Goal: Task Accomplishment & Management: Complete application form

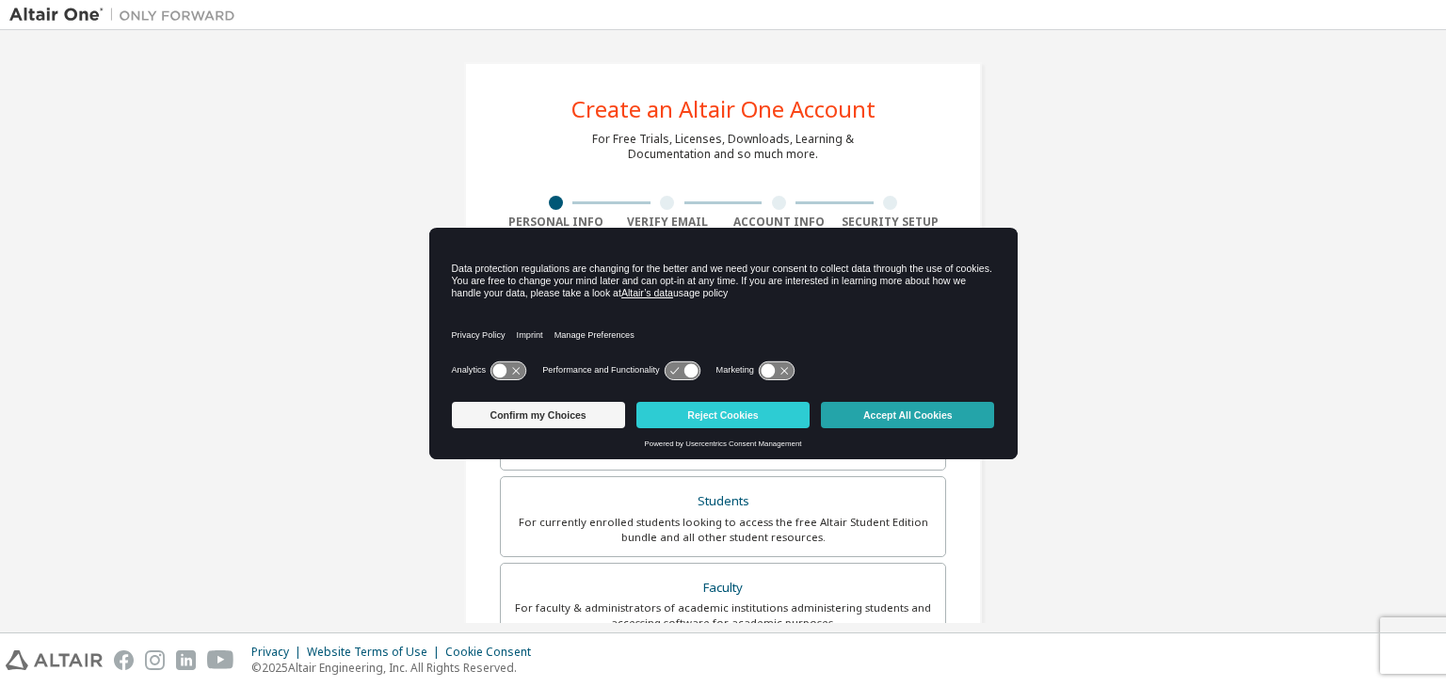
click at [927, 411] on button "Accept All Cookies" at bounding box center [907, 415] width 173 height 26
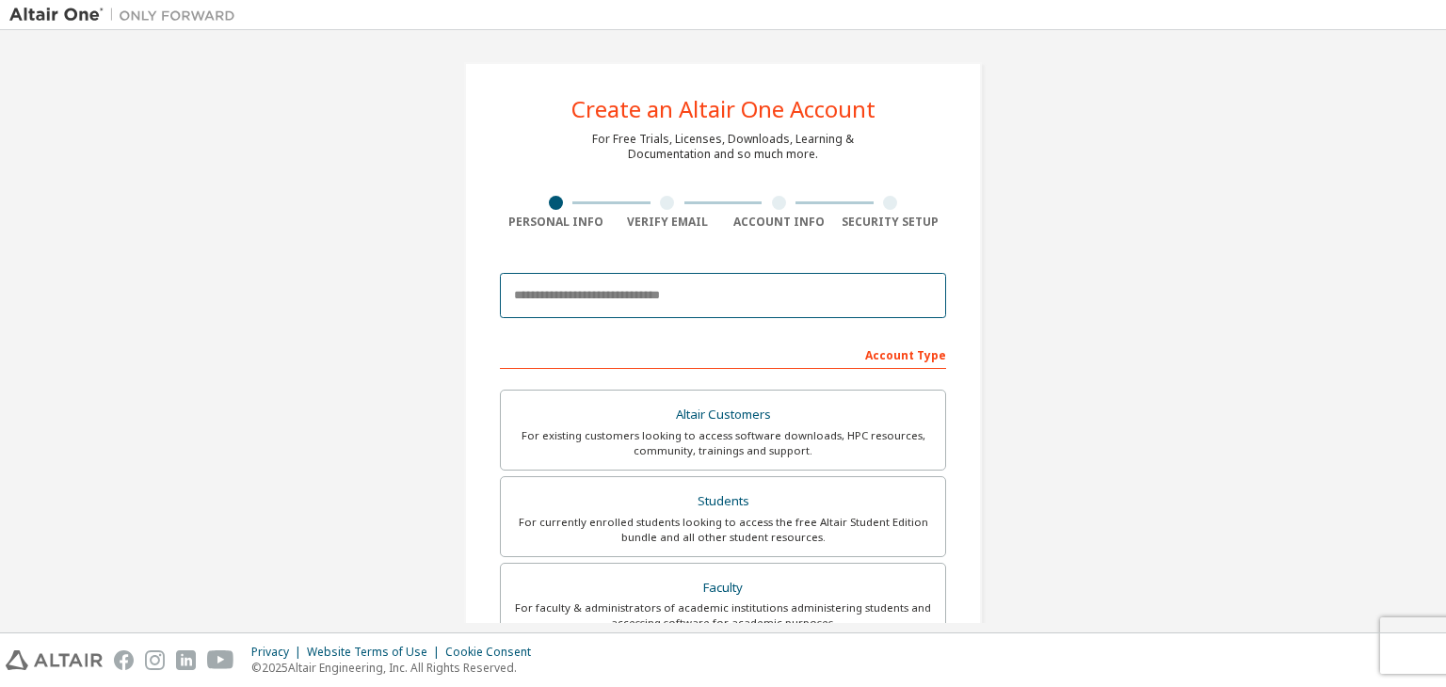
click at [637, 287] on input "email" at bounding box center [723, 295] width 446 height 45
type input "**********"
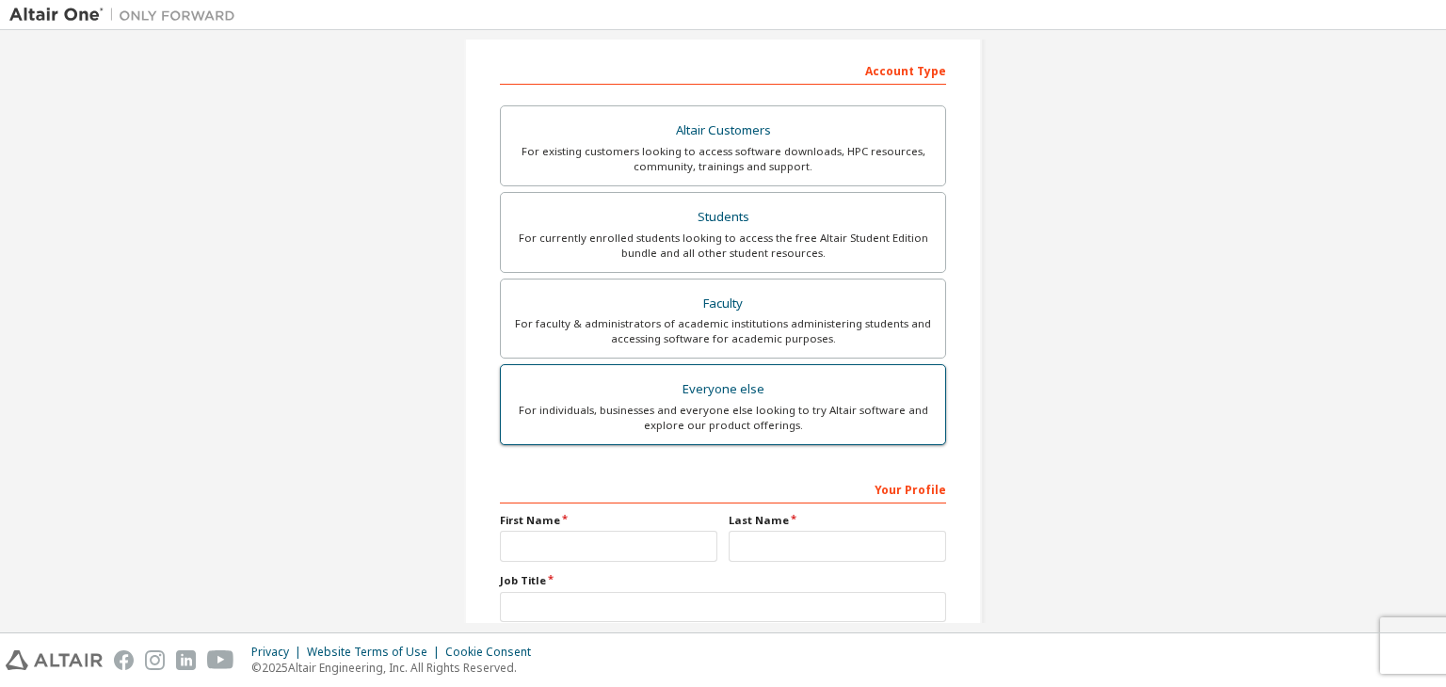
scroll to position [410, 0]
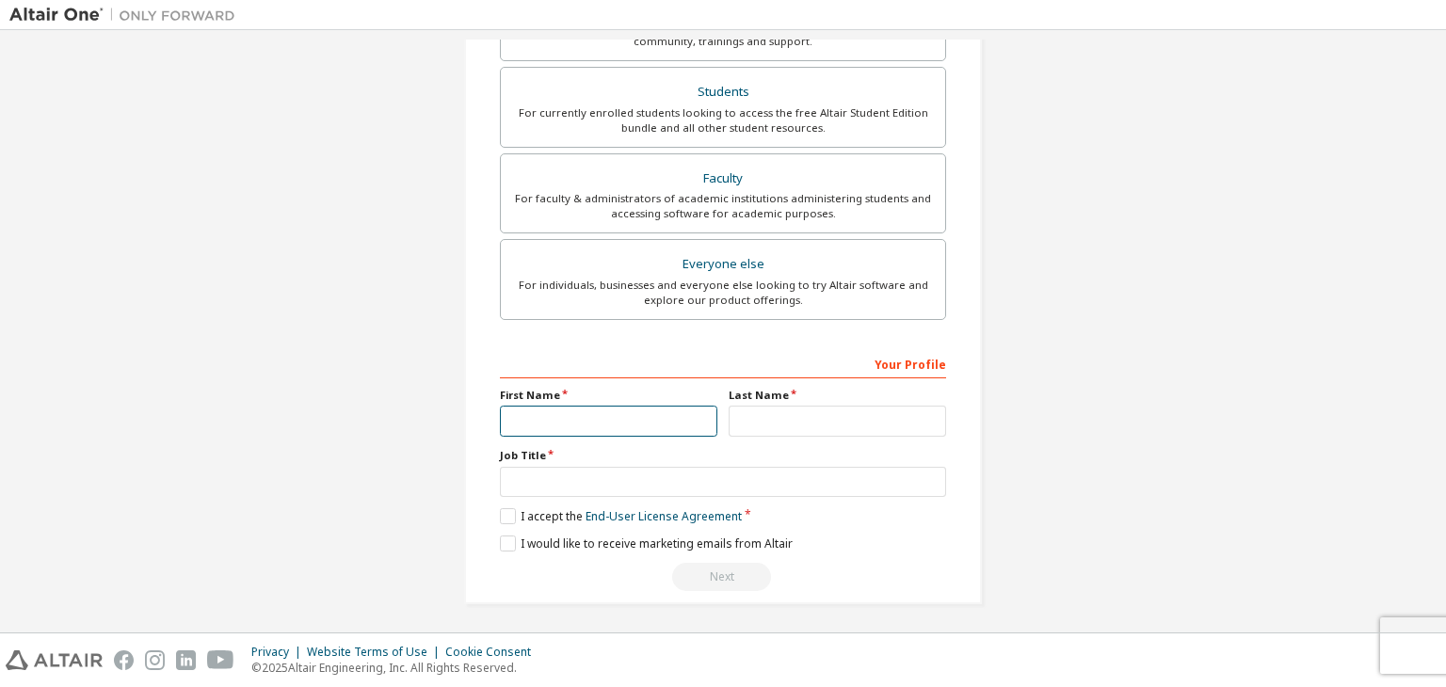
click at [551, 412] on input "text" at bounding box center [608, 421] width 217 height 31
type input "**********"
click at [781, 411] on input "text" at bounding box center [837, 421] width 217 height 31
type input "*****"
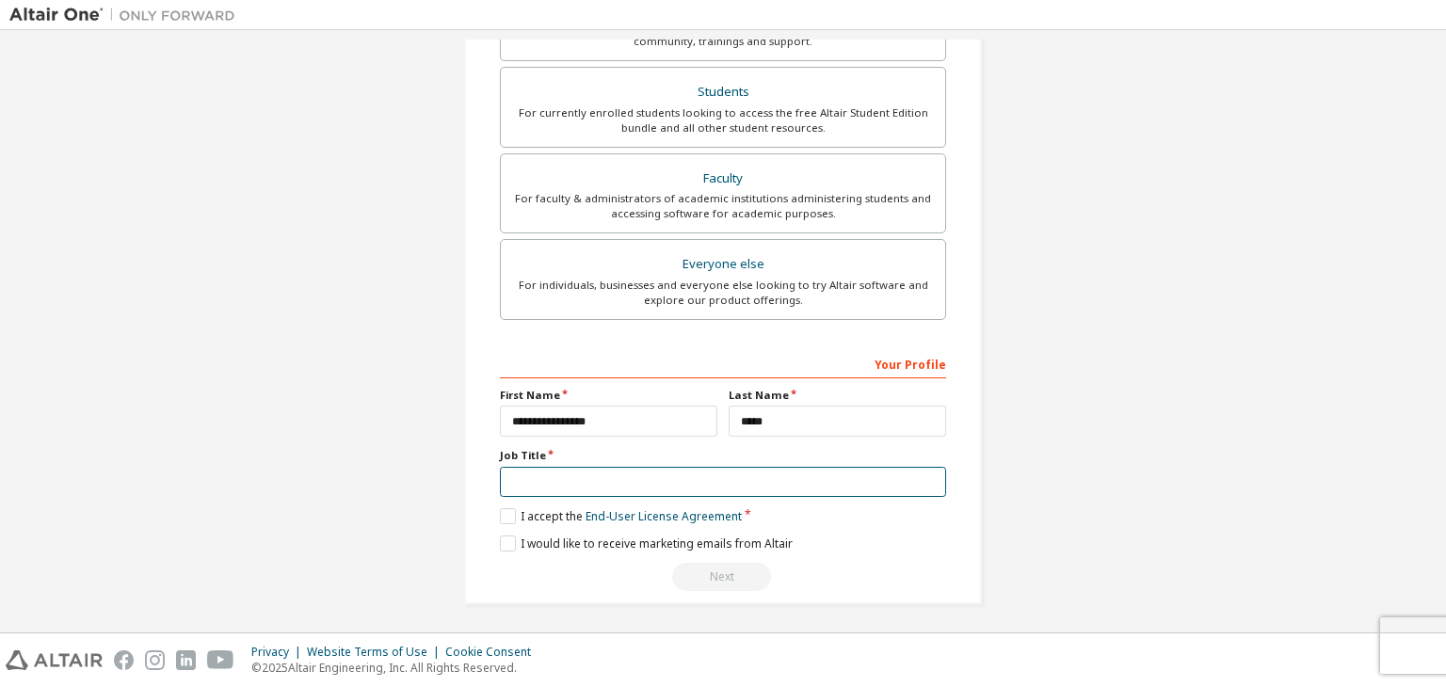
click at [784, 475] on input "text" at bounding box center [723, 482] width 446 height 31
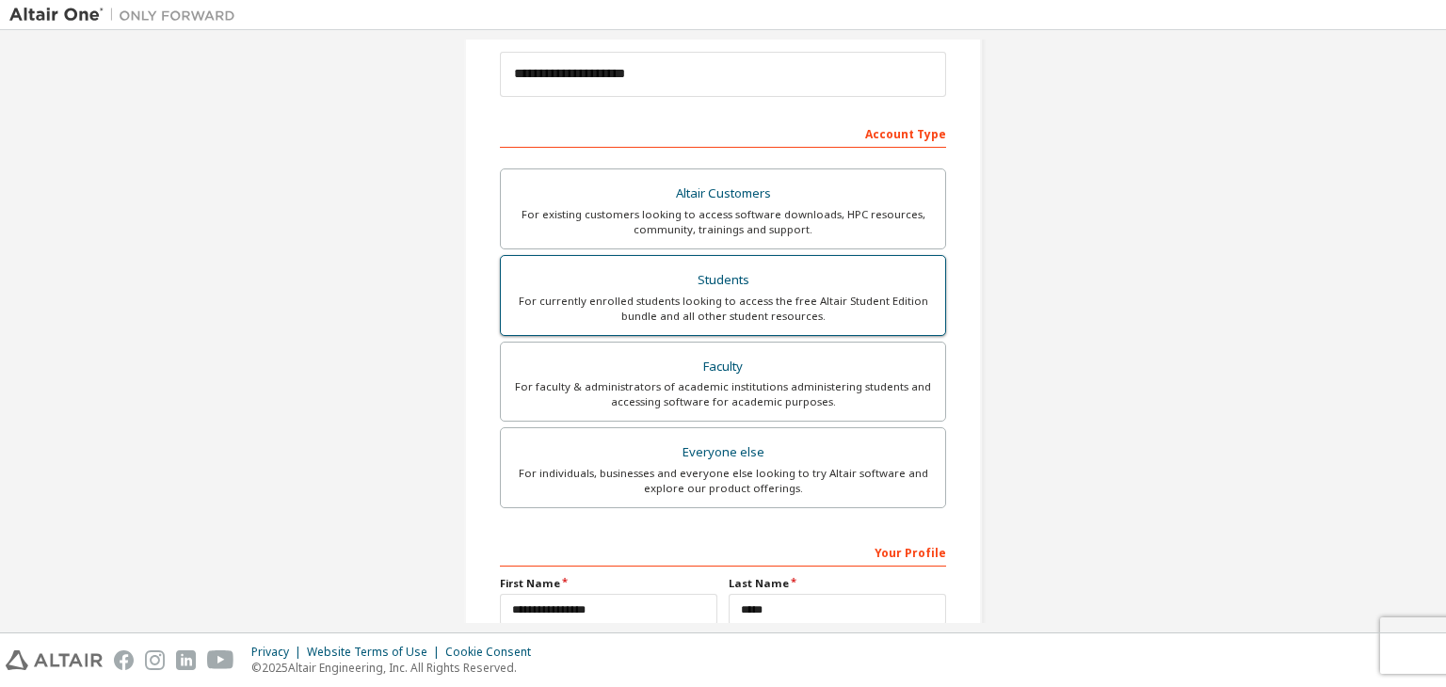
click at [737, 298] on div "For currently enrolled students looking to access the free Altair Student Editi…" at bounding box center [723, 309] width 422 height 30
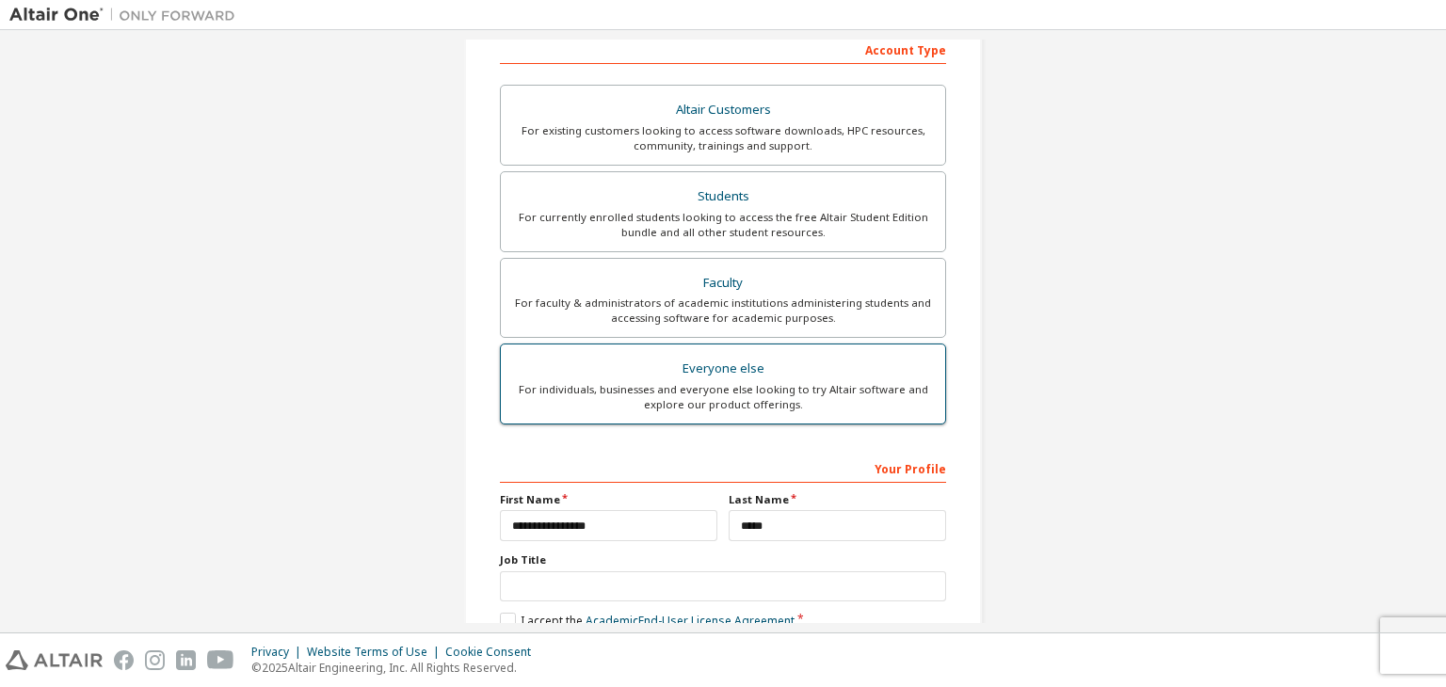
scroll to position [410, 0]
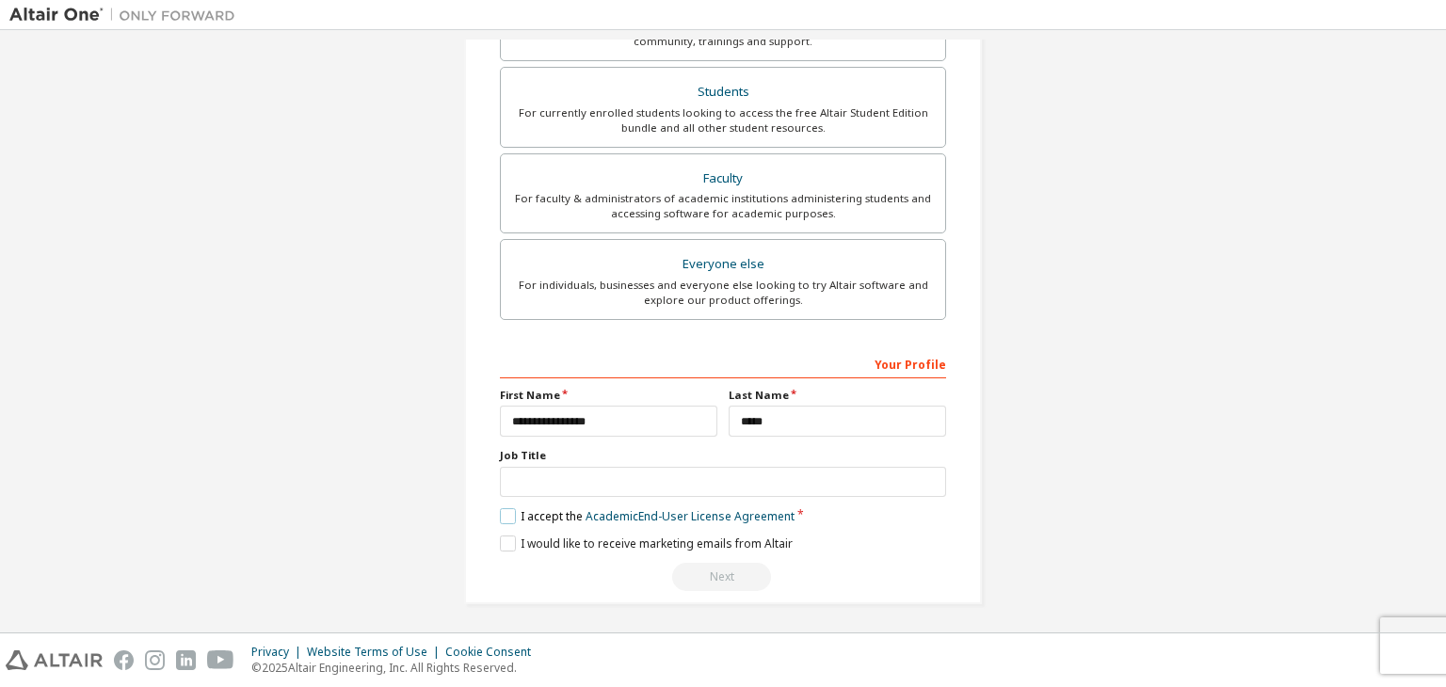
click at [502, 512] on label "I accept the Academic End-User License Agreement" at bounding box center [647, 516] width 295 height 16
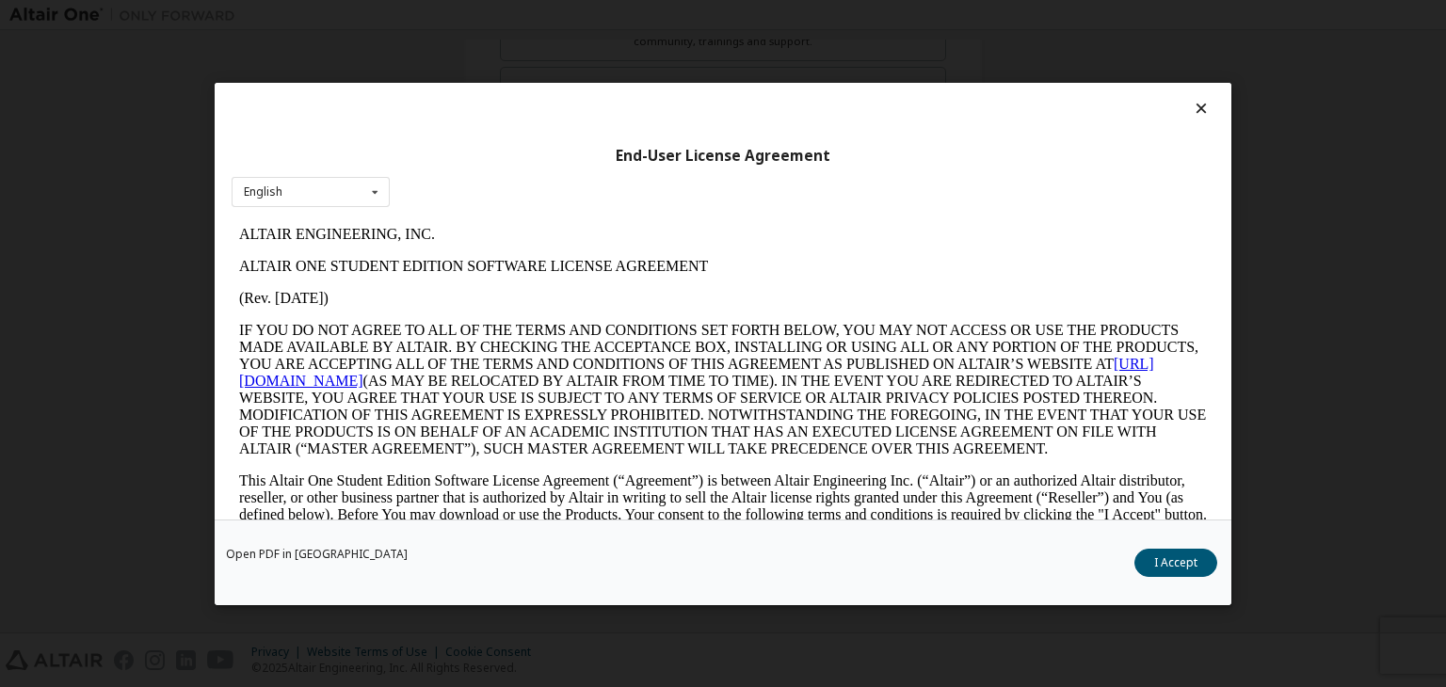
scroll to position [0, 0]
click at [1186, 558] on button "I Accept" at bounding box center [1176, 563] width 83 height 28
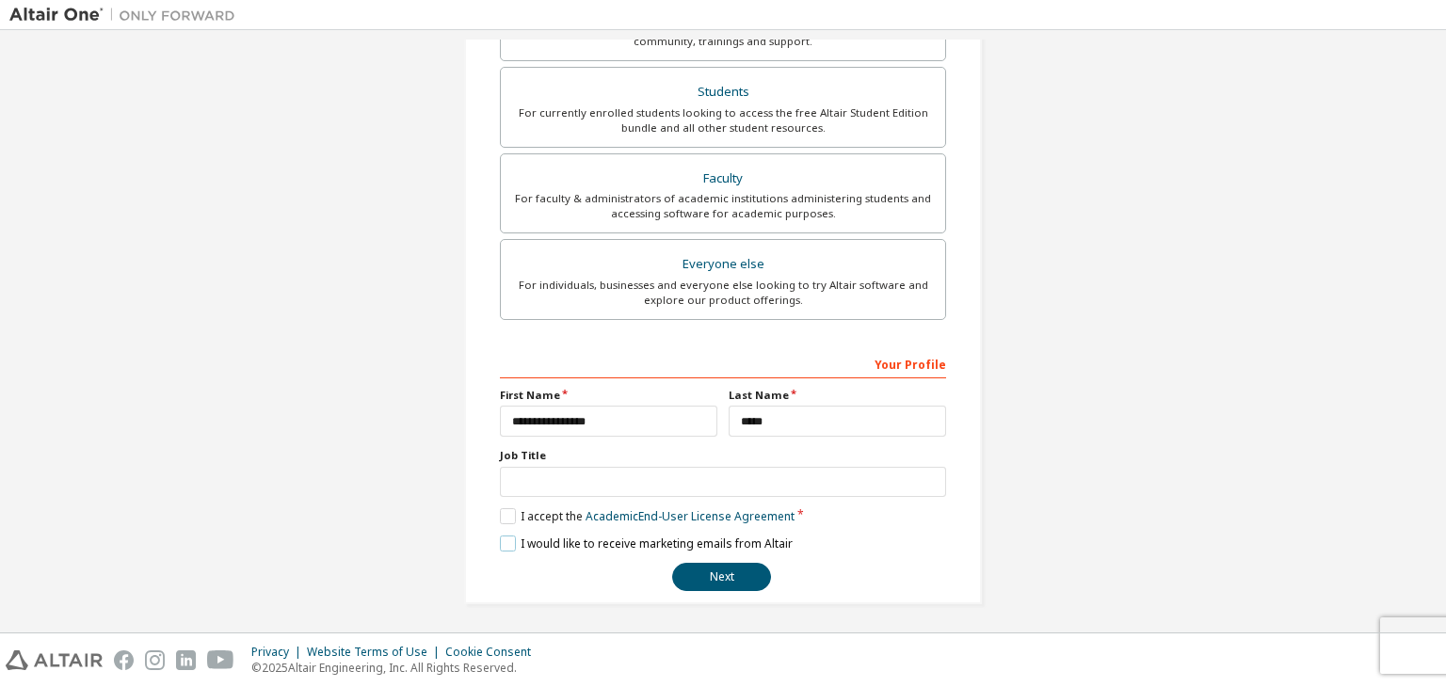
click at [553, 545] on label "I would like to receive marketing emails from Altair" at bounding box center [646, 544] width 293 height 16
click at [554, 544] on label "I would like to receive marketing emails from Altair" at bounding box center [646, 544] width 293 height 16
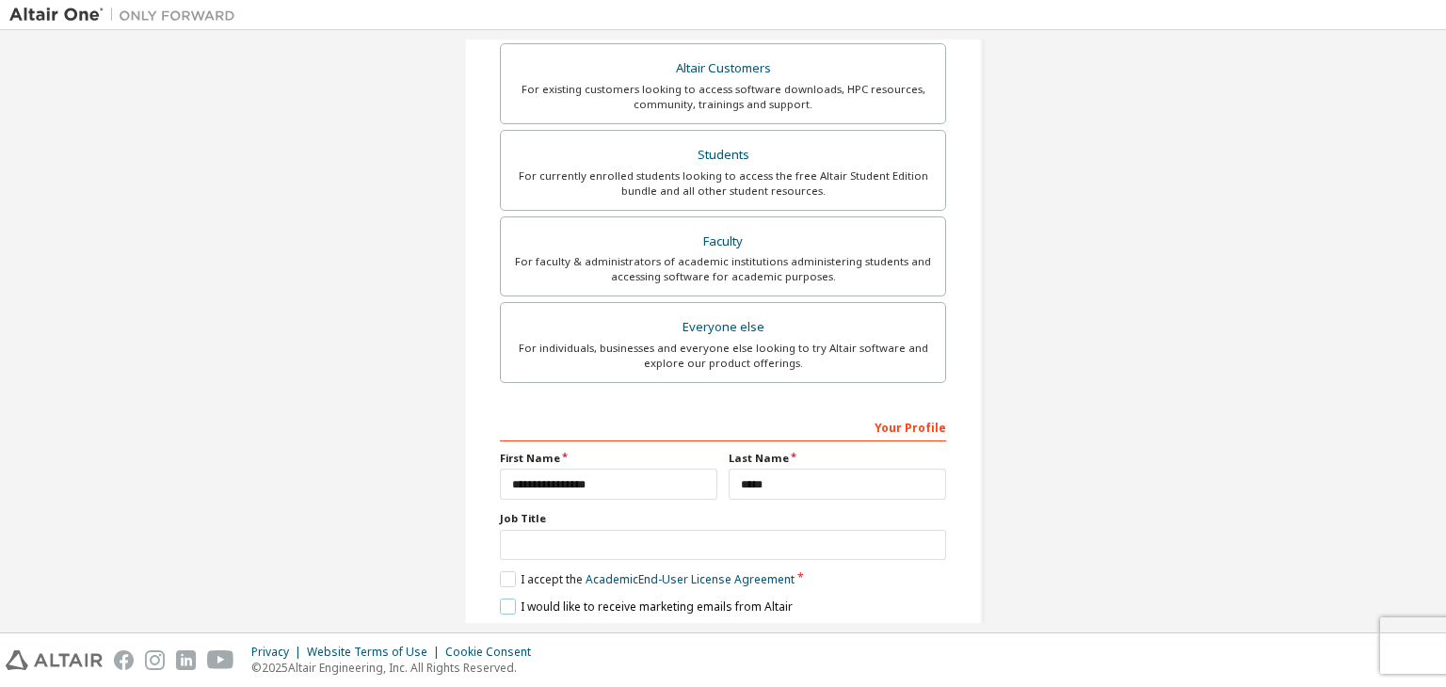
scroll to position [377, 0]
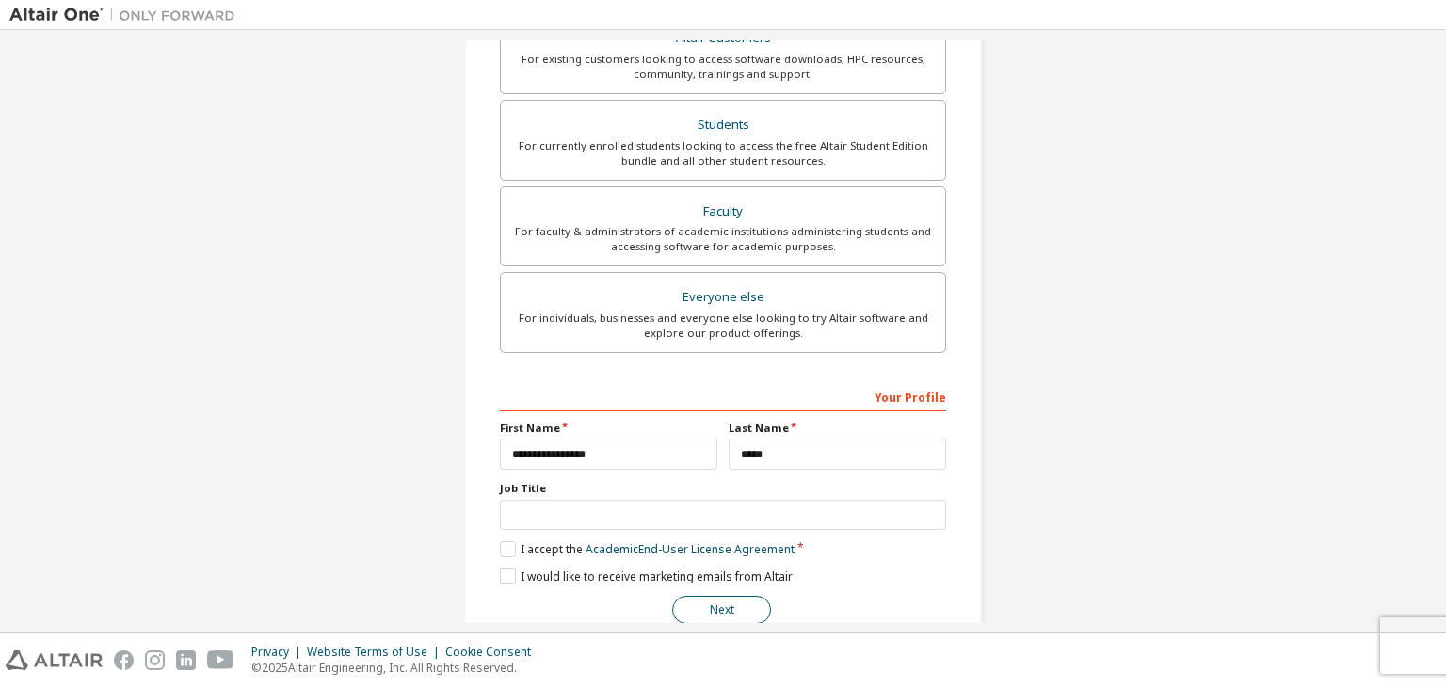
click at [732, 606] on button "Next" at bounding box center [721, 610] width 99 height 28
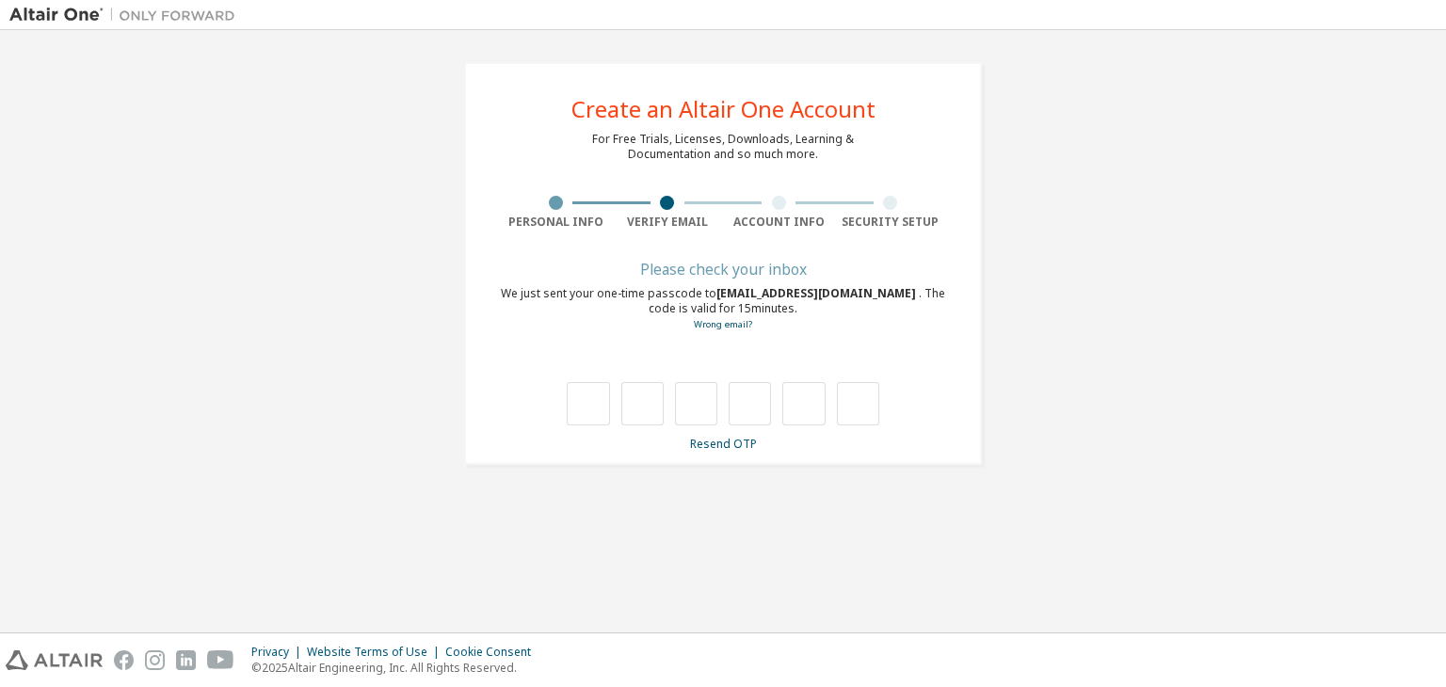
type input "*"
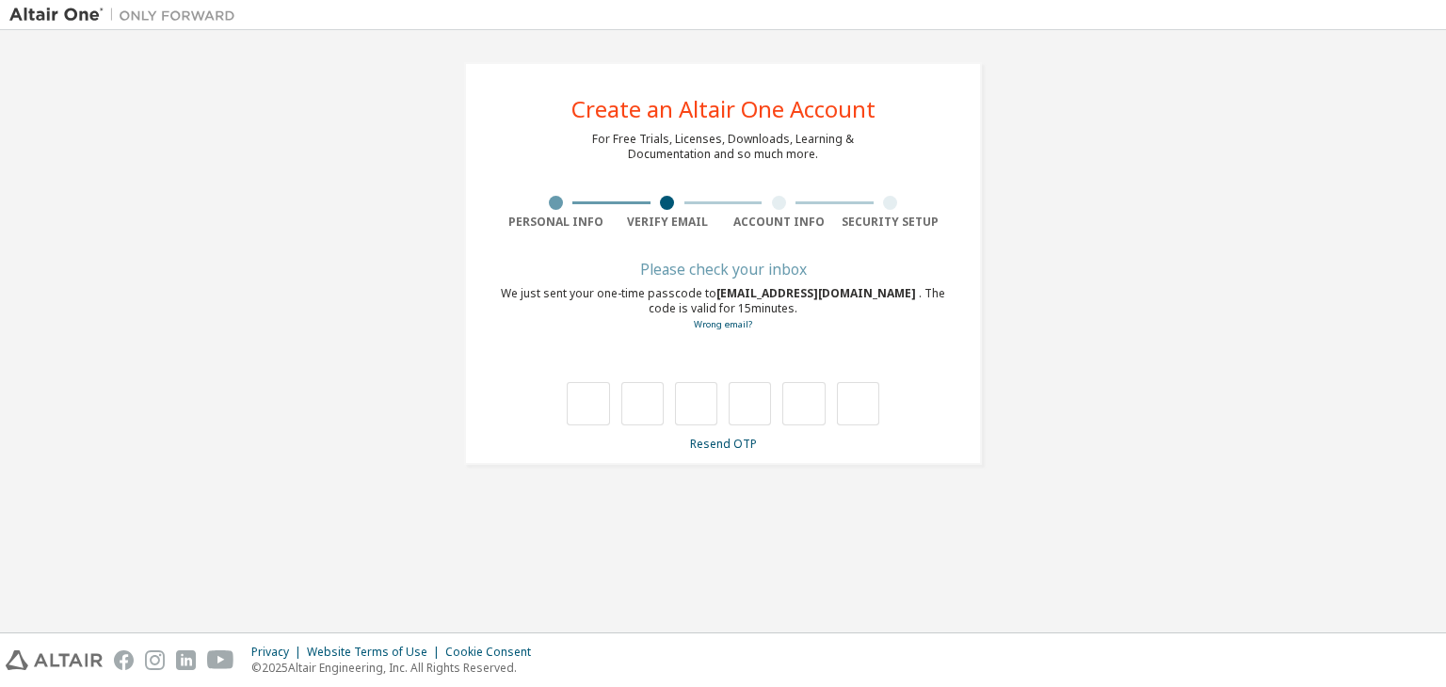
type input "*"
